Goal: Information Seeking & Learning: Learn about a topic

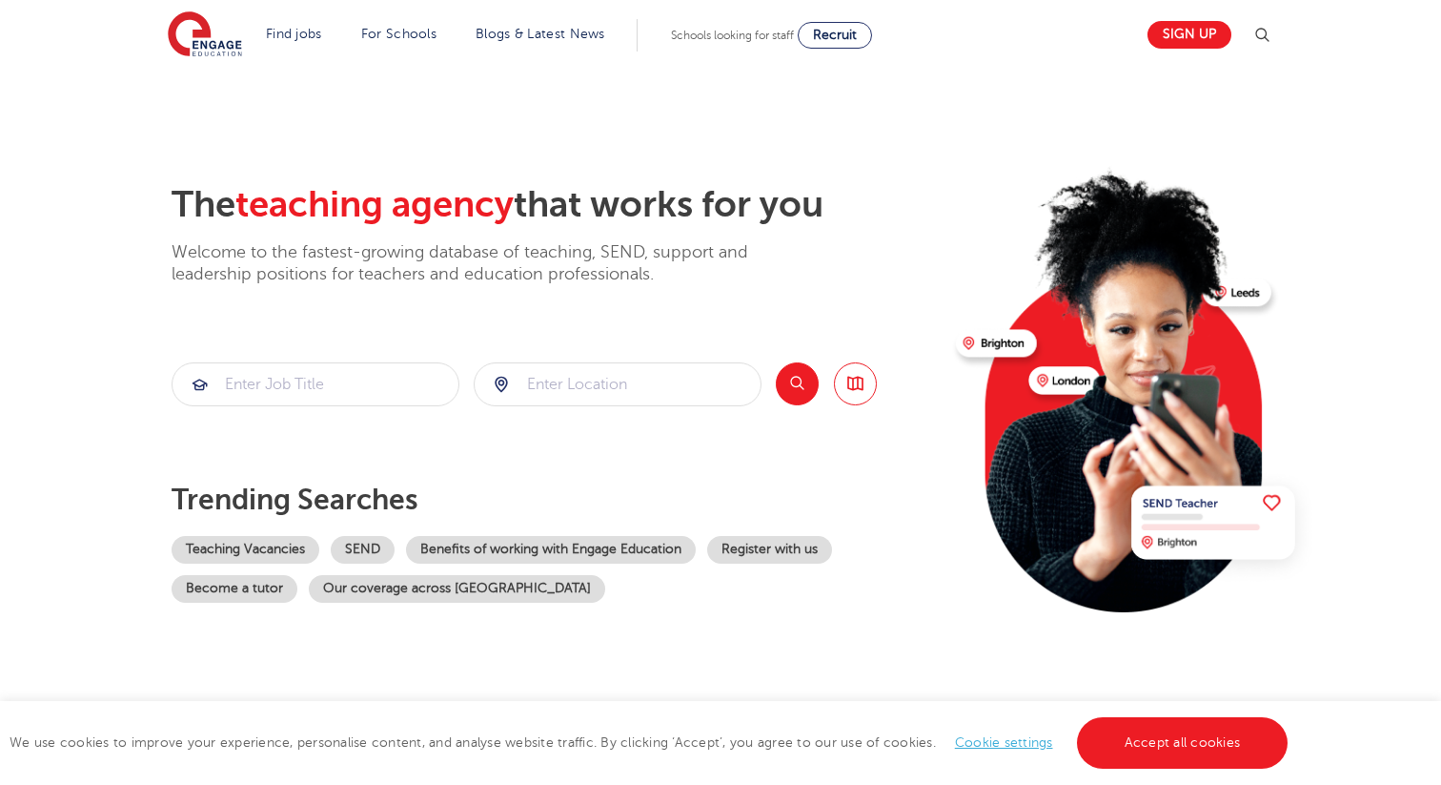
click at [1267, 40] on img at bounding box center [1262, 35] width 23 height 23
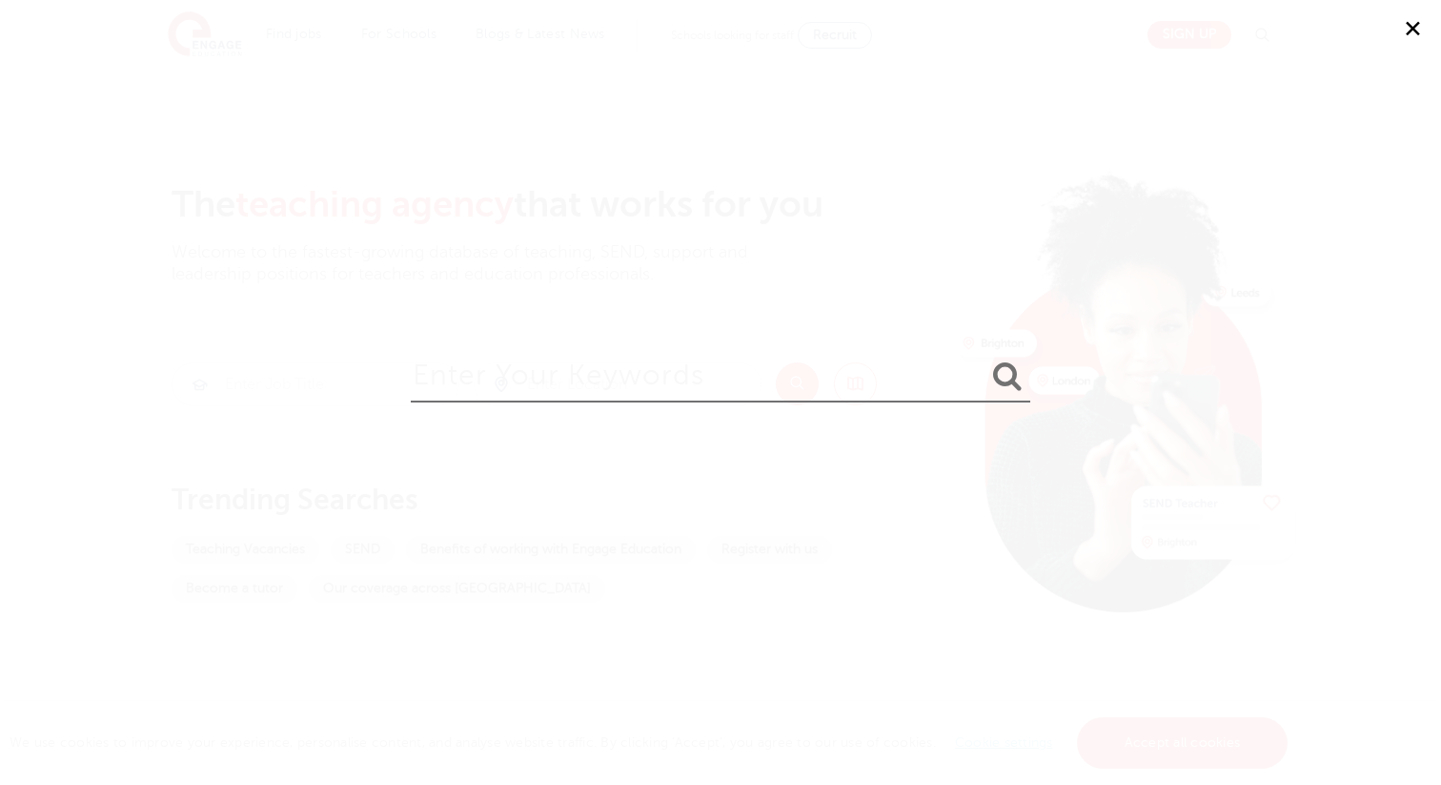
click at [447, 377] on input "search" at bounding box center [721, 371] width 620 height 62
type input "prospectus"
click at [985, 359] on button "submit" at bounding box center [1008, 376] width 46 height 35
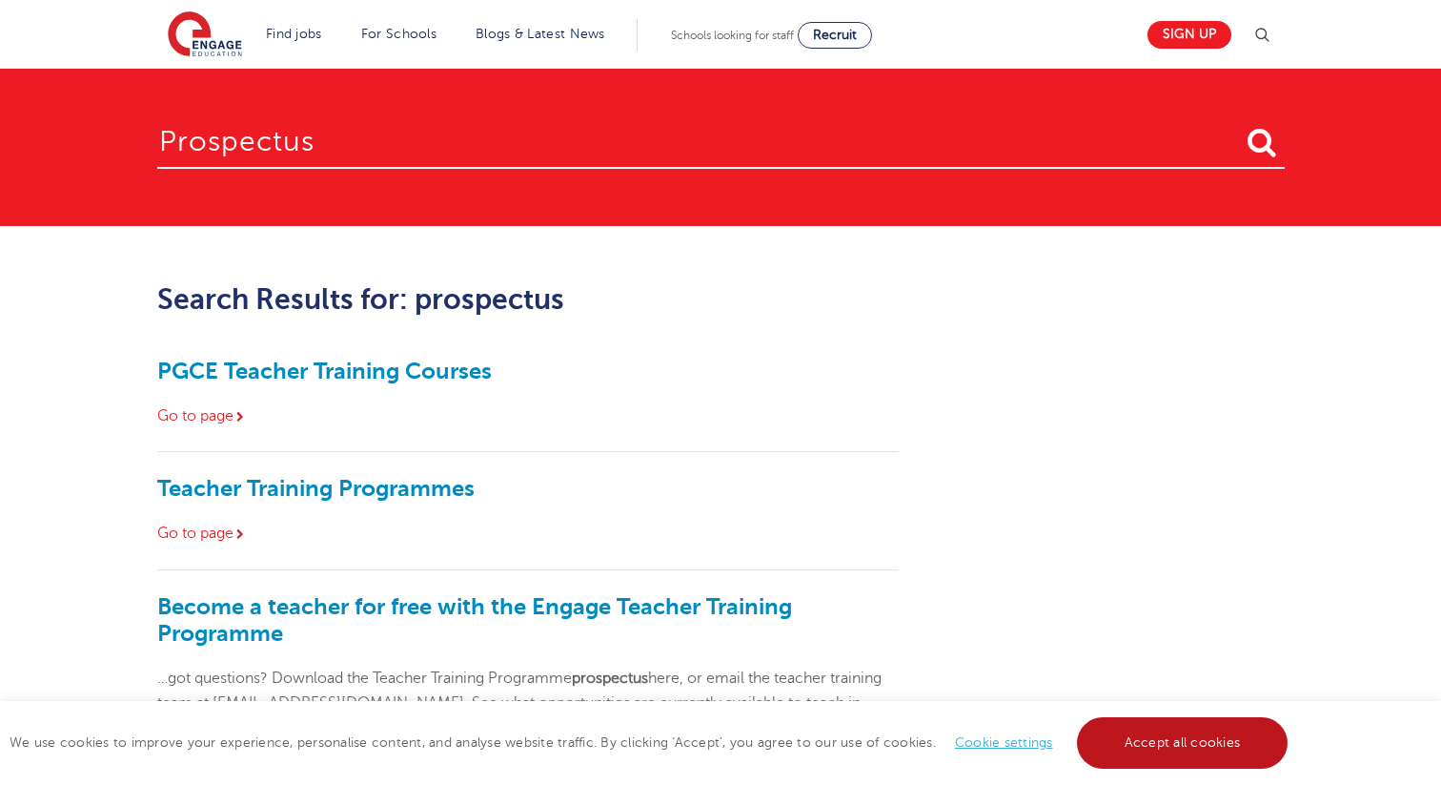
click at [1196, 748] on link "Accept all cookies" at bounding box center [1183, 742] width 212 height 51
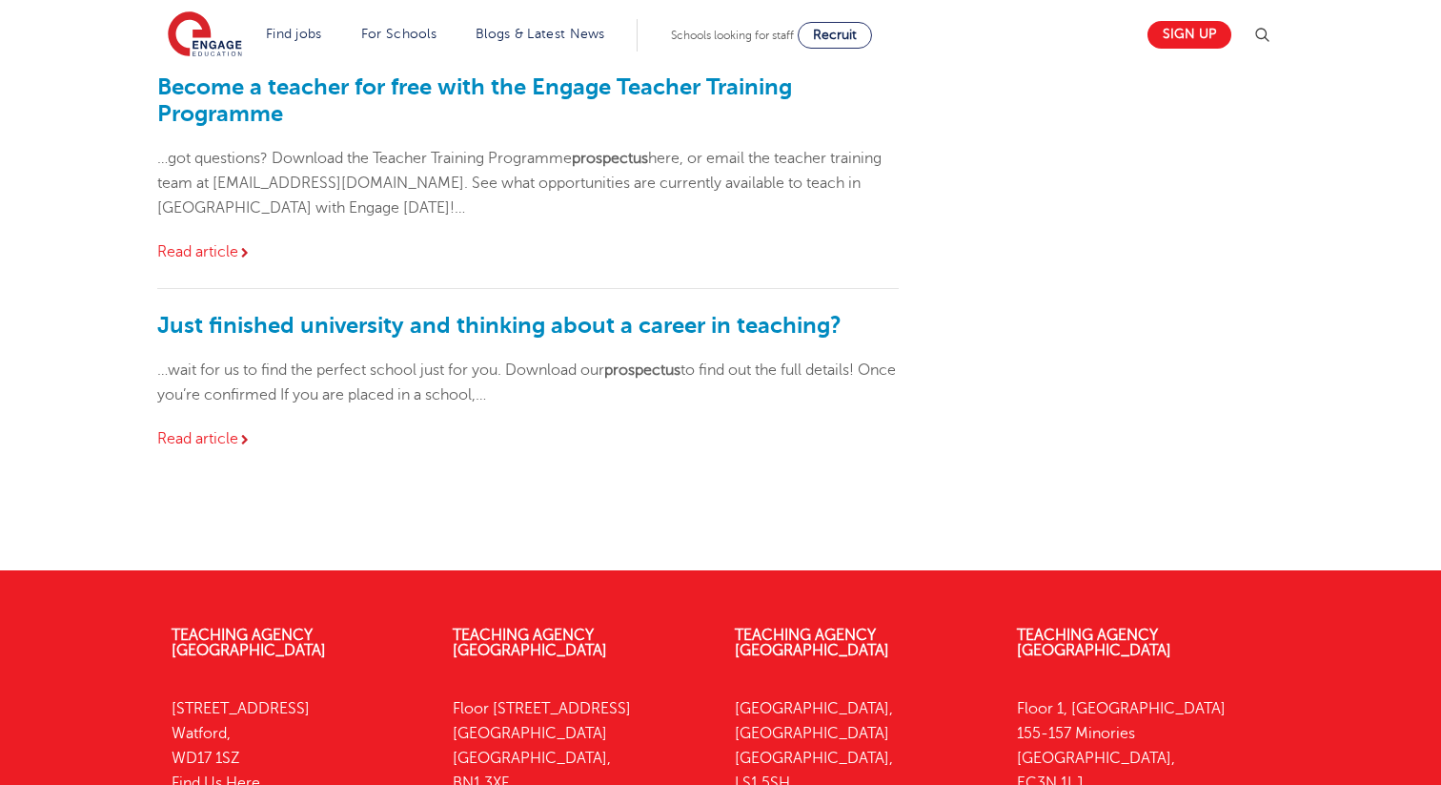
scroll to position [521, 0]
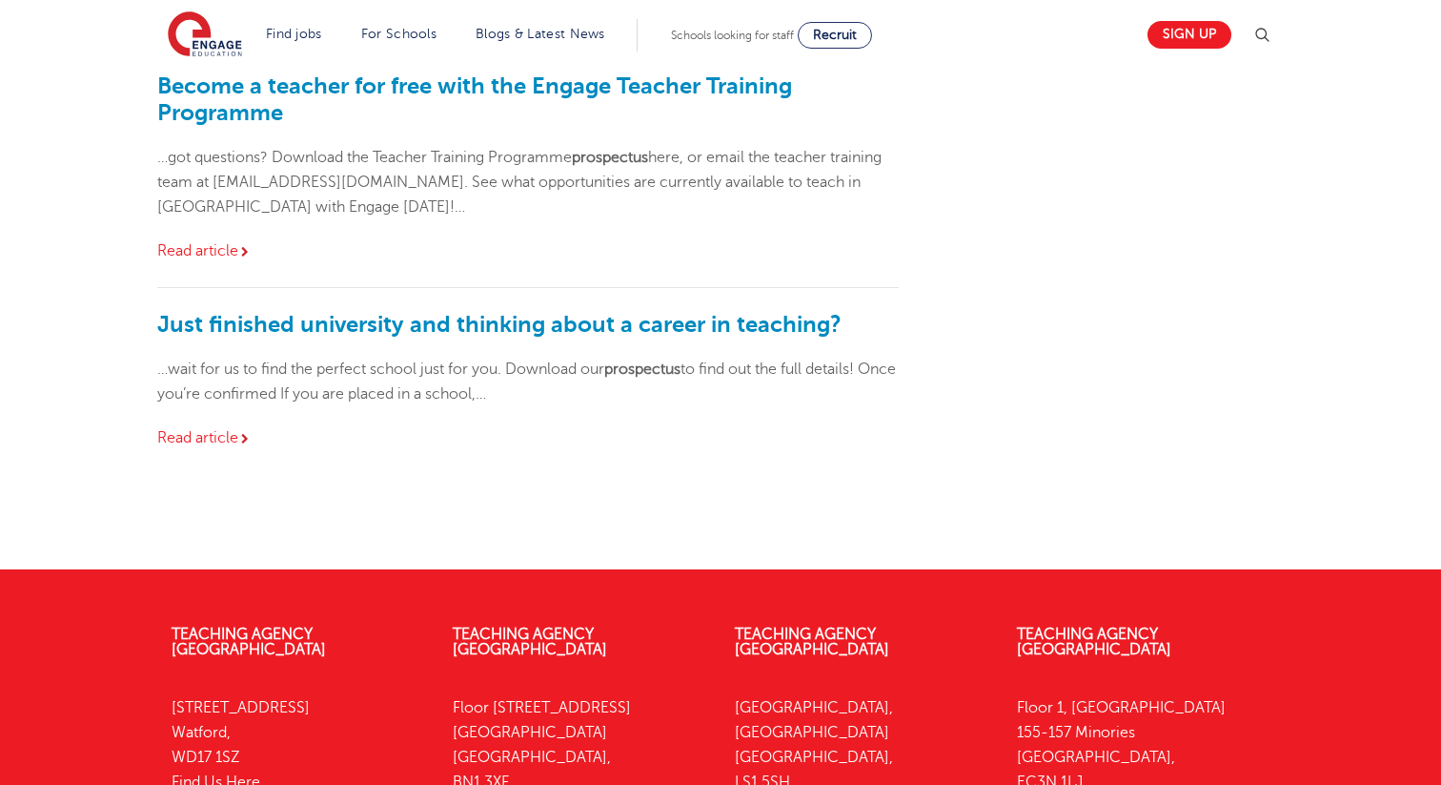
click at [805, 288] on div "Just finished university and thinking about a career in teaching? …wait for us …" at bounding box center [528, 381] width 743 height 186
